Goal: Task Accomplishment & Management: Use online tool/utility

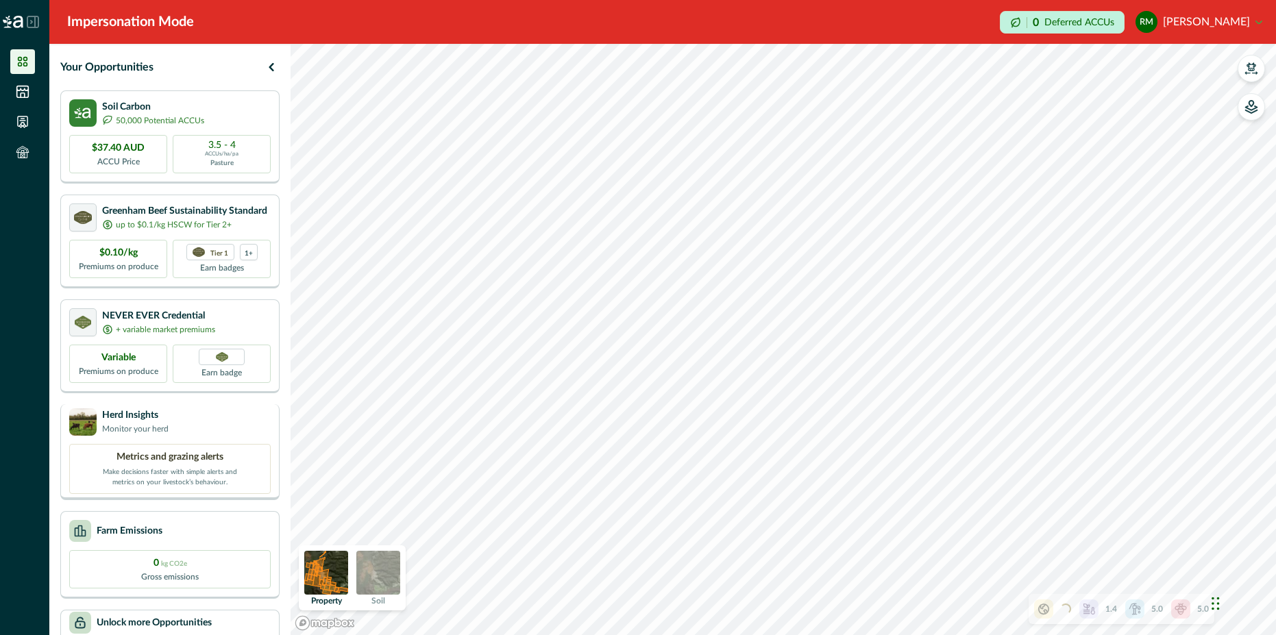
click at [226, 419] on div "Herd Insights Monitor your herd" at bounding box center [170, 422] width 202 height 27
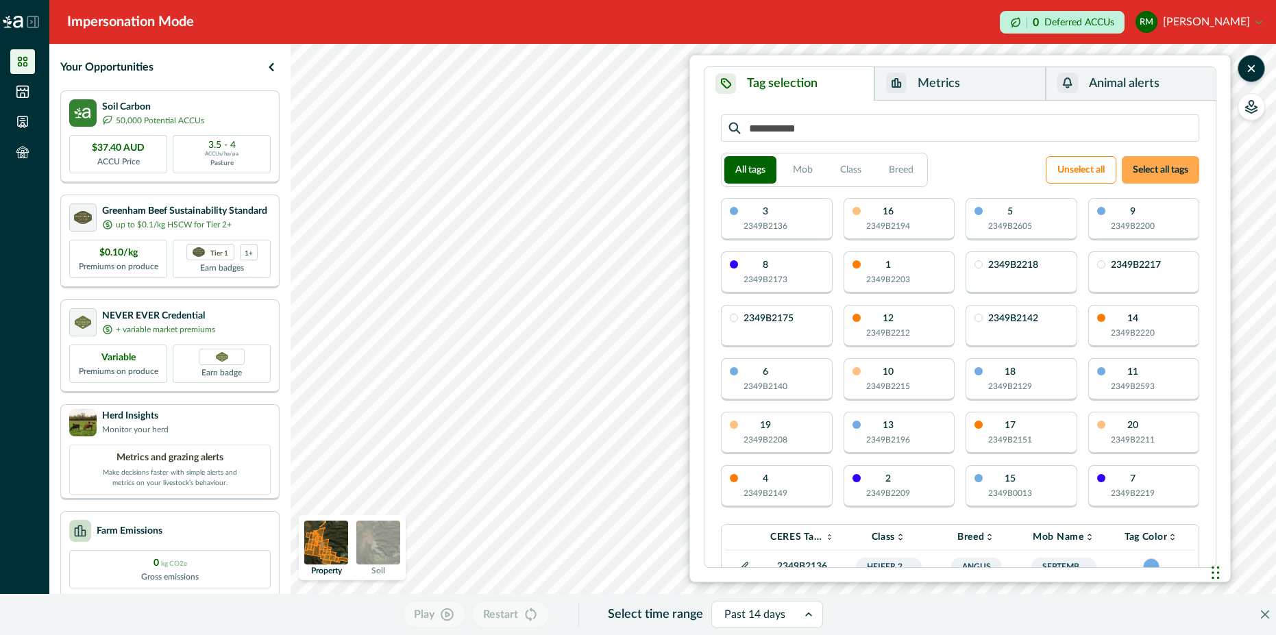
click at [1164, 170] on button "Select all tags" at bounding box center [1160, 169] width 77 height 27
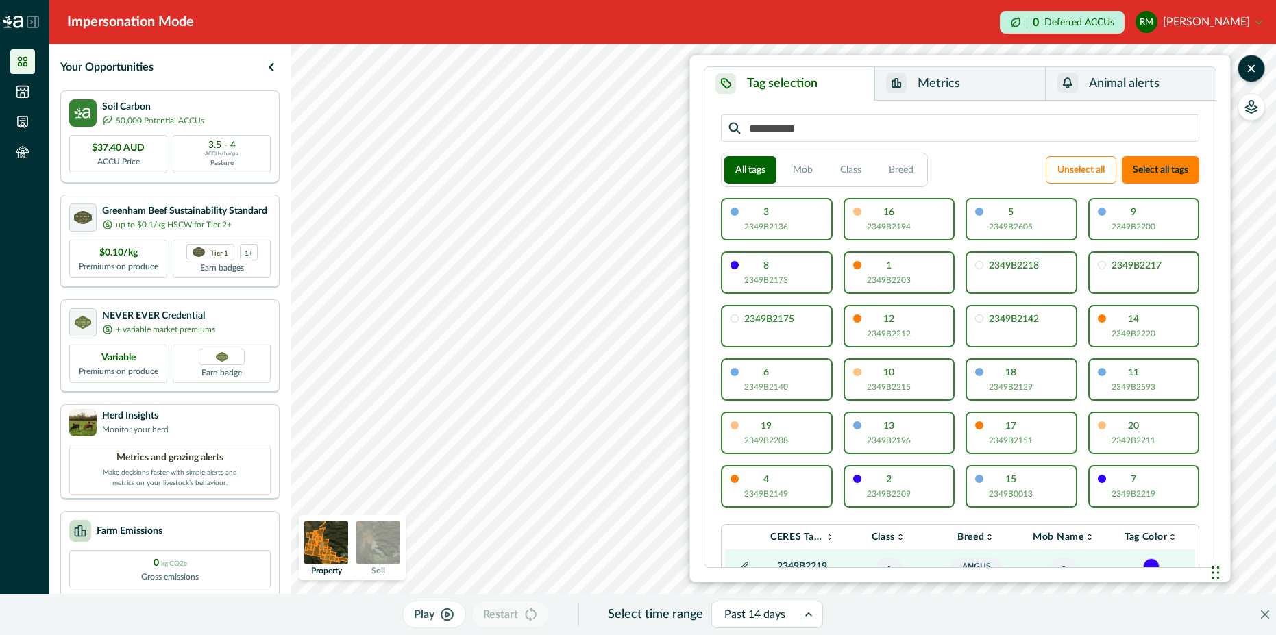
click at [759, 621] on div at bounding box center [755, 614] width 61 height 19
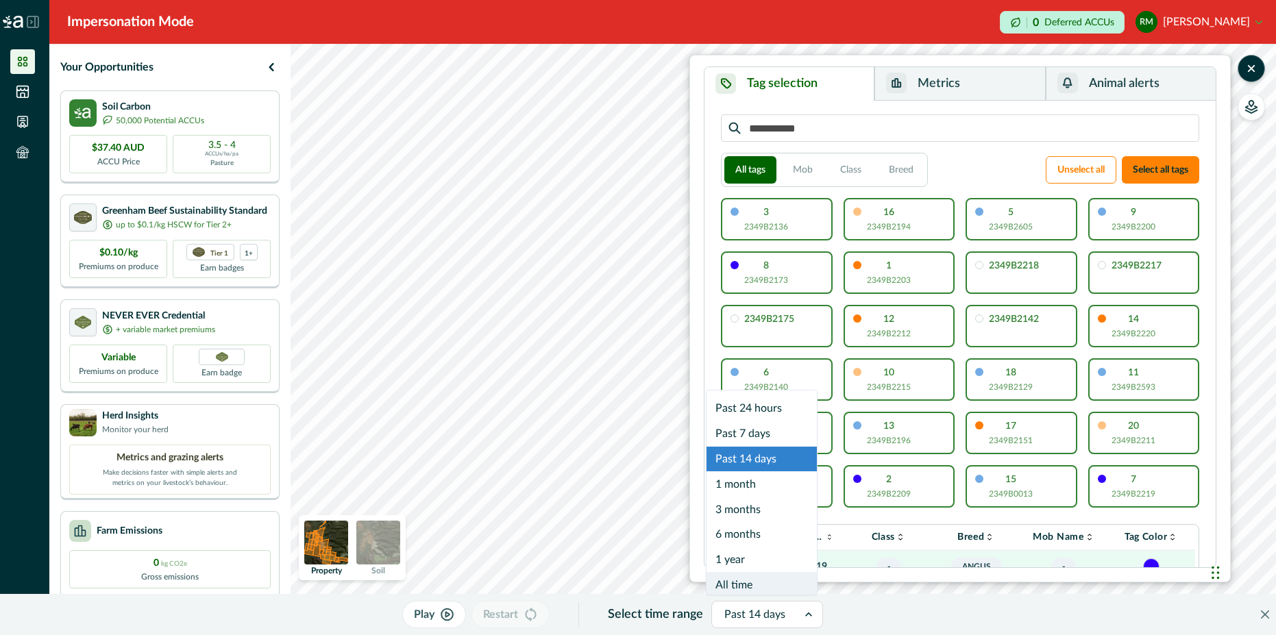
scroll to position [8, 0]
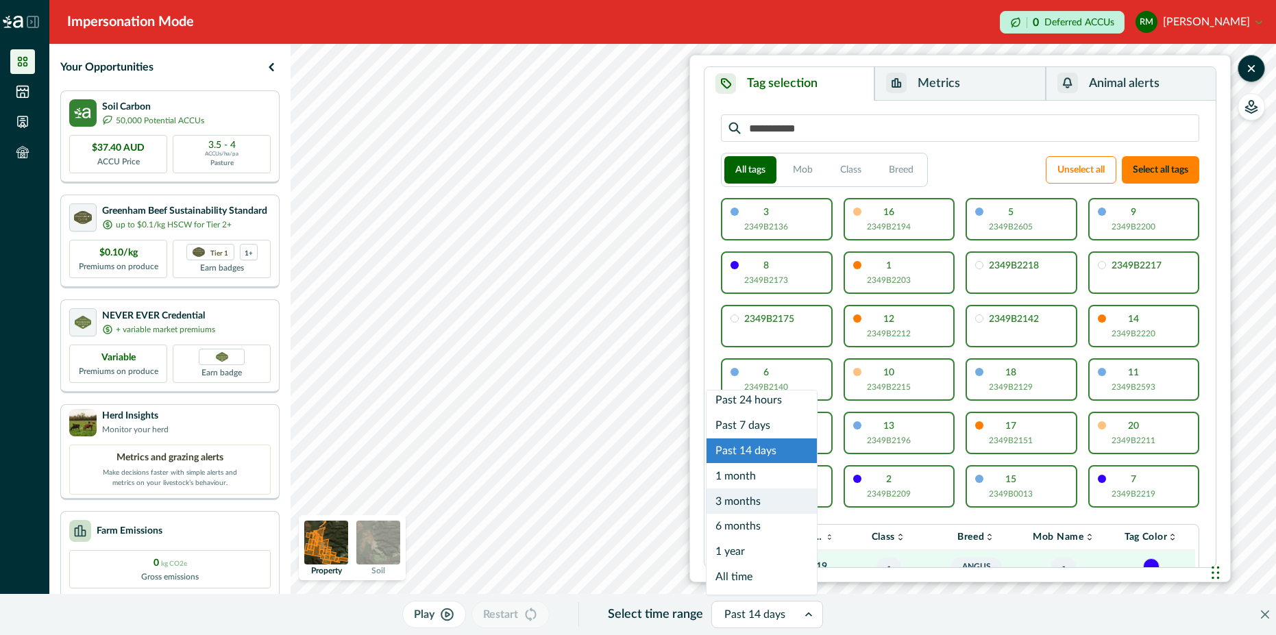
click at [762, 503] on div "3 months" at bounding box center [762, 501] width 110 height 25
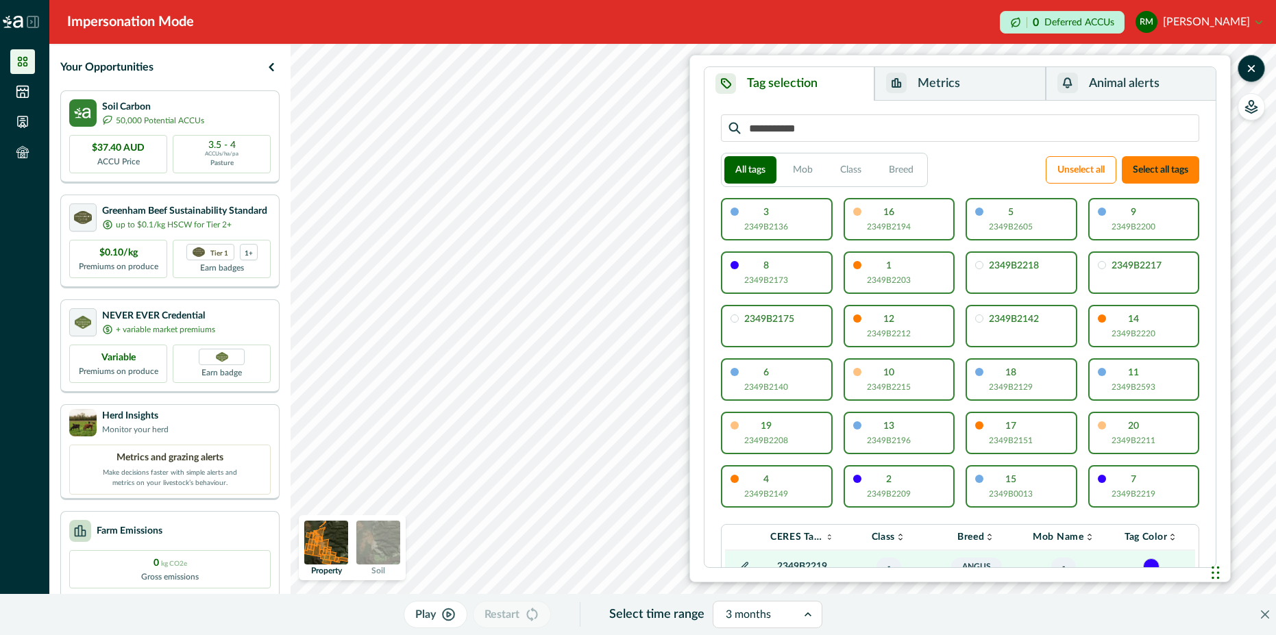
click at [446, 609] on icon "button" at bounding box center [449, 615] width 12 height 12
click at [1245, 69] on icon "button" at bounding box center [1252, 69] width 14 height 14
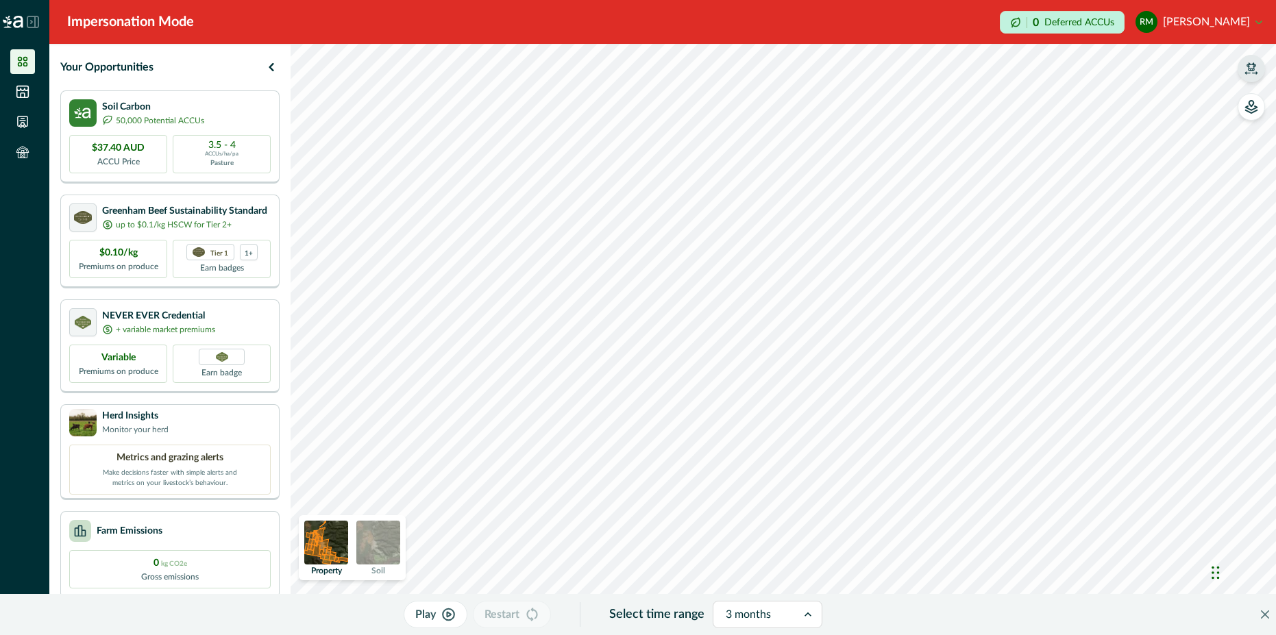
click at [447, 613] on icon "button" at bounding box center [448, 615] width 3 height 5
click at [447, 616] on icon "button" at bounding box center [453, 615] width 14 height 14
click at [533, 618] on icon "button" at bounding box center [532, 615] width 14 height 14
